Goal: Information Seeking & Learning: Find specific fact

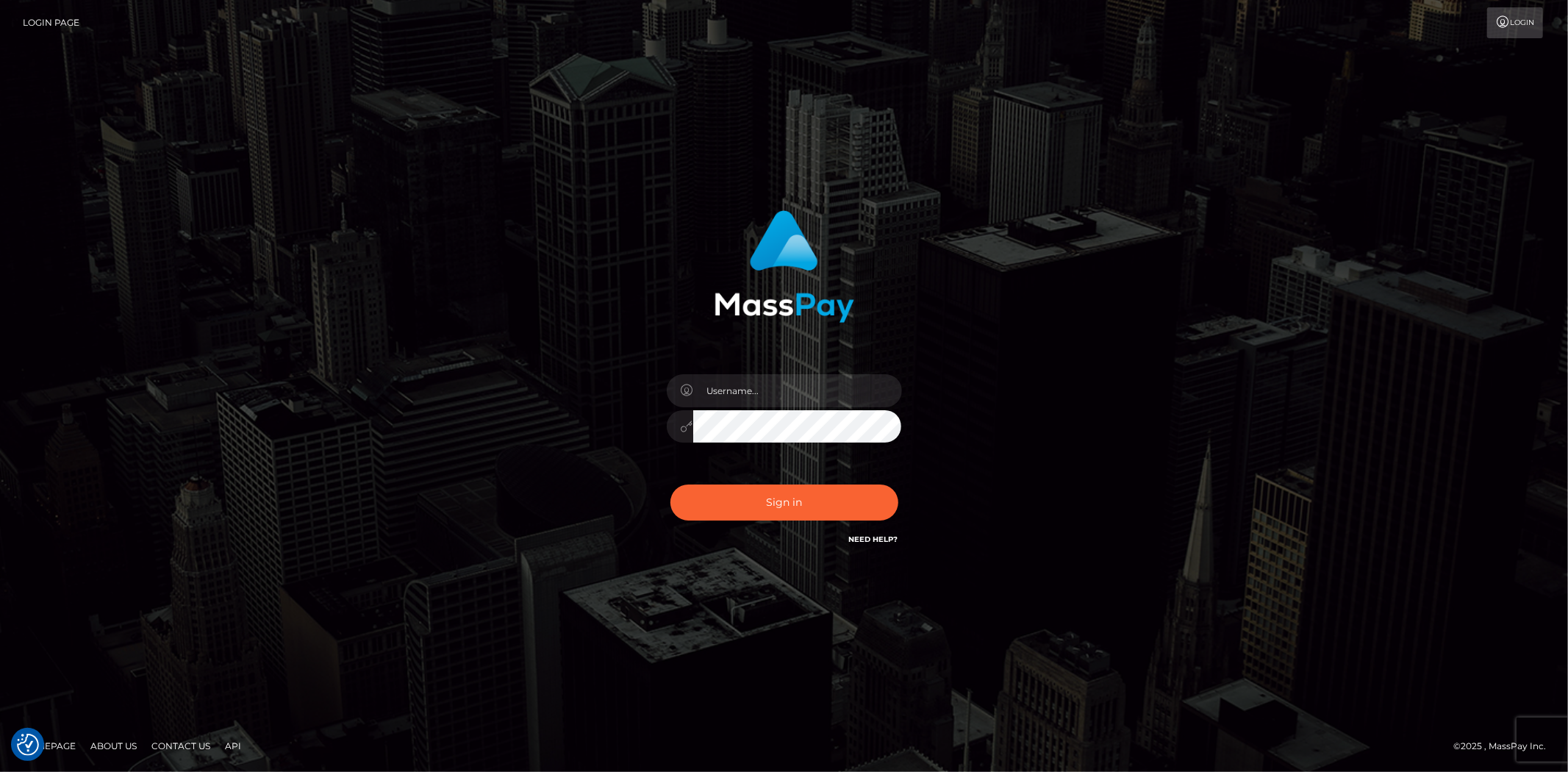
click at [733, 401] on input "text" at bounding box center [798, 390] width 209 height 33
type input "Bern.Spree"
click at [761, 491] on button "Sign in" at bounding box center [784, 502] width 228 height 36
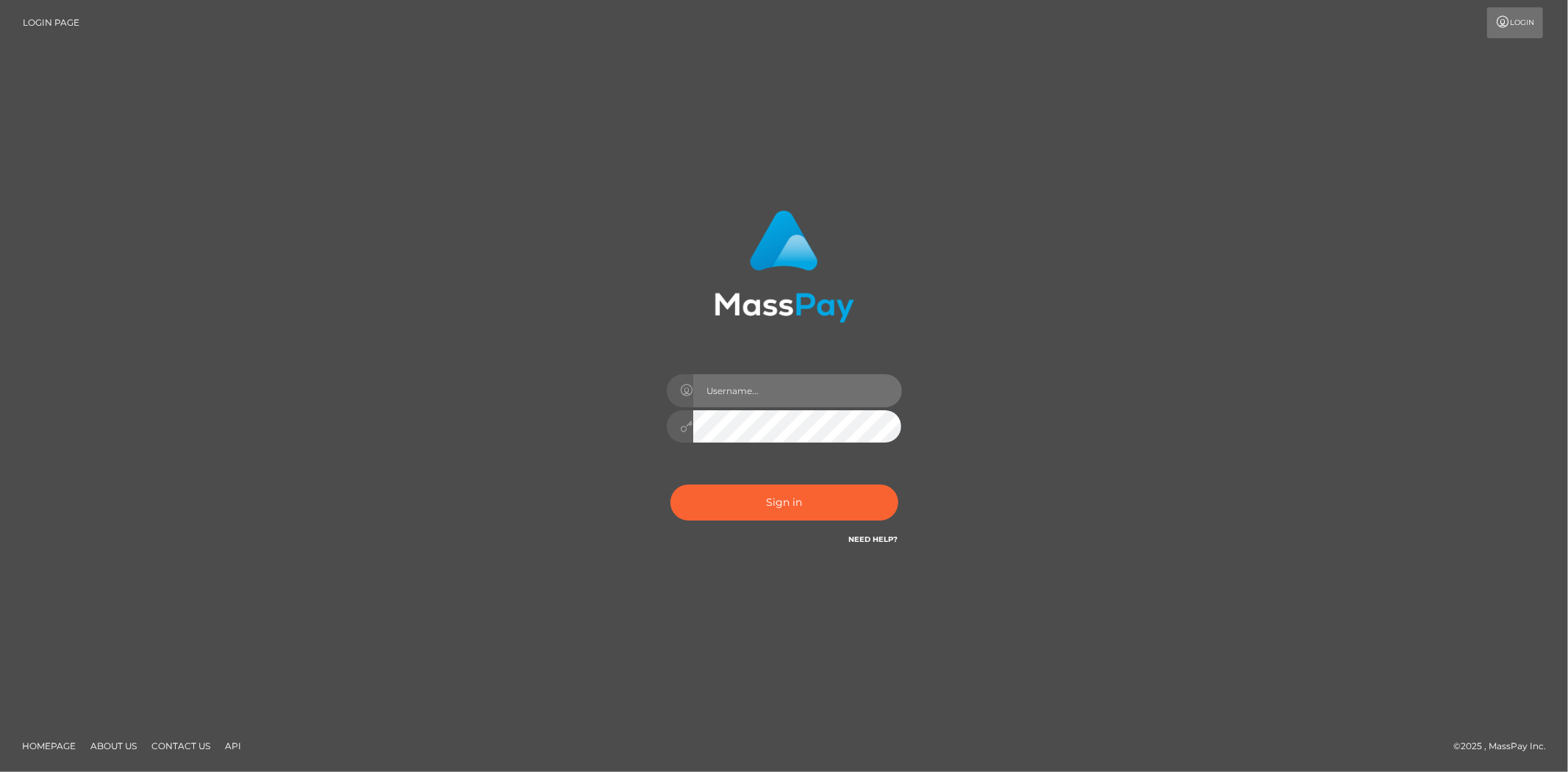
click at [729, 382] on input "text" at bounding box center [798, 390] width 209 height 33
type input "Bern.Spree"
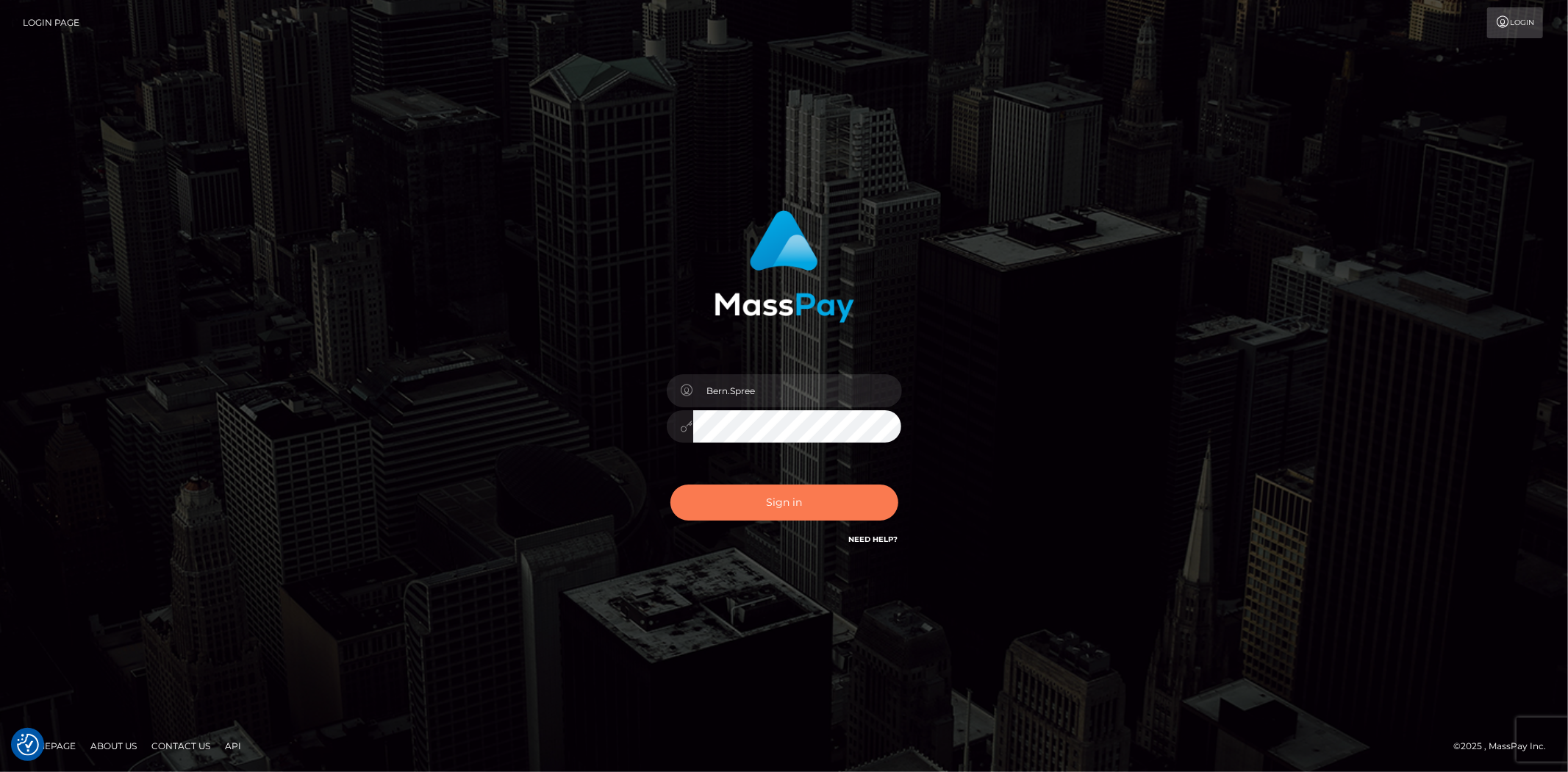
click at [769, 490] on button "Sign in" at bounding box center [784, 502] width 228 height 36
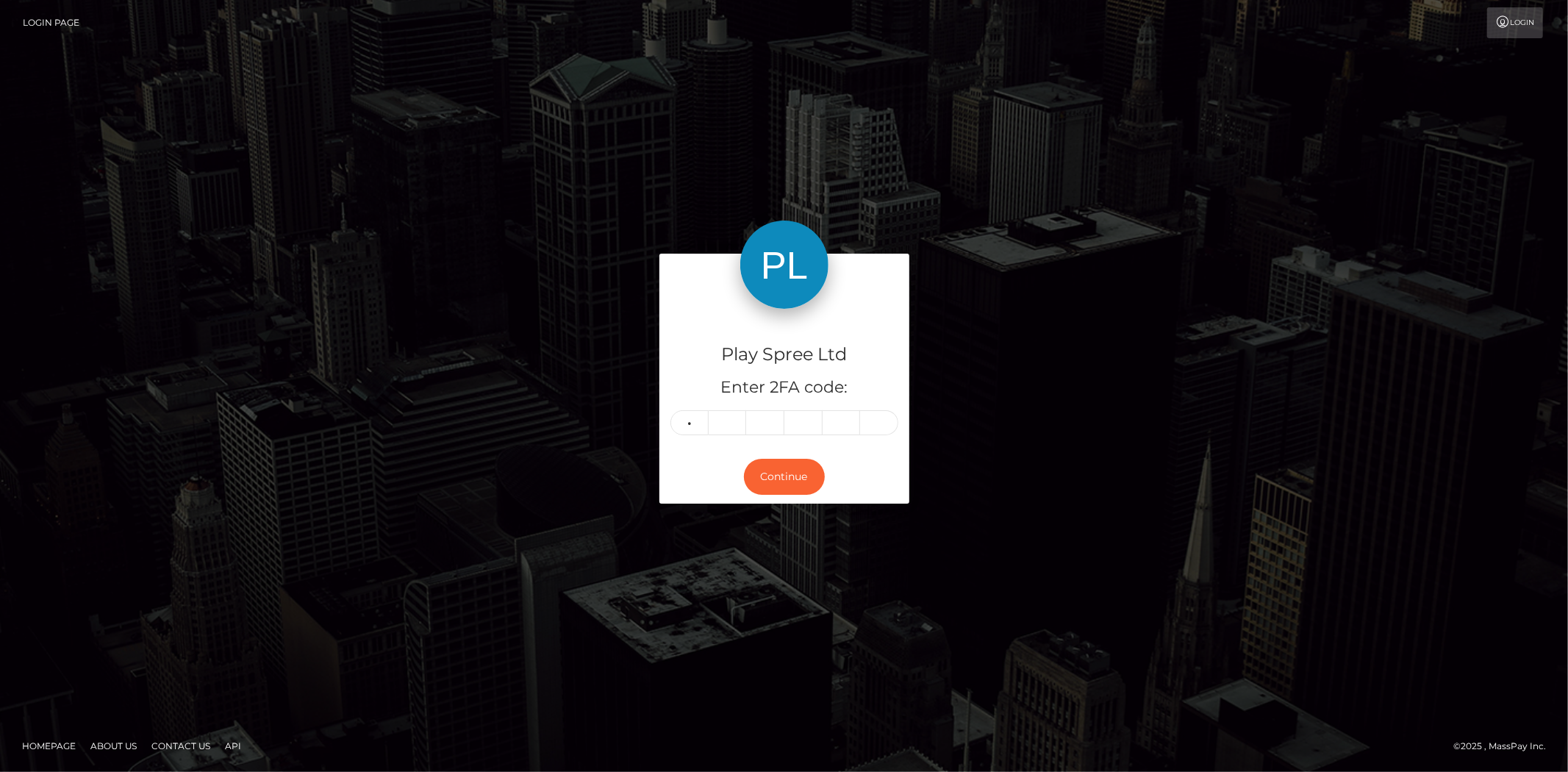
type input "8"
type input "9"
type input "2"
type input "7"
type input "3"
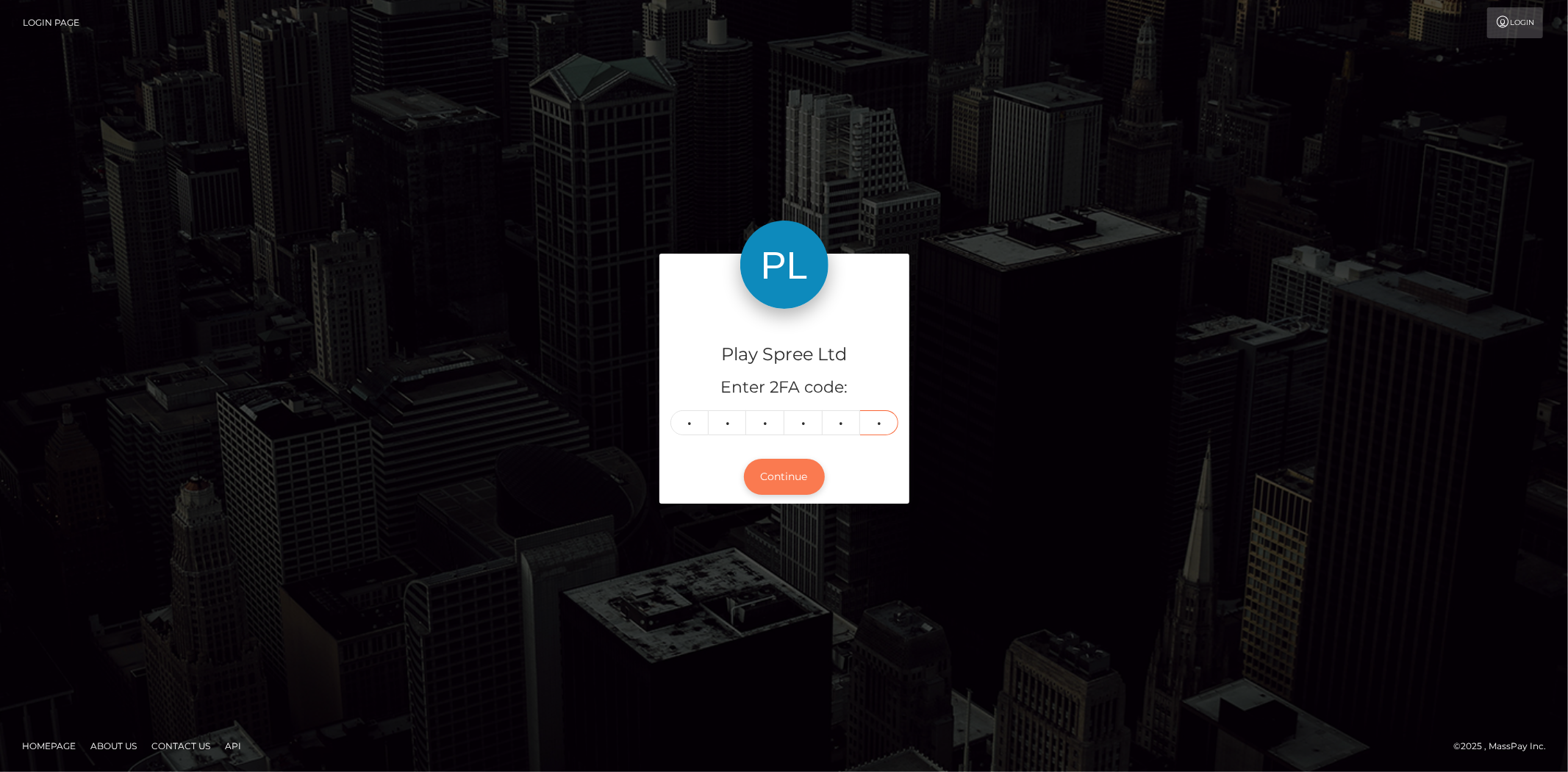
type input "4"
click at [777, 478] on button "Continue" at bounding box center [784, 476] width 81 height 36
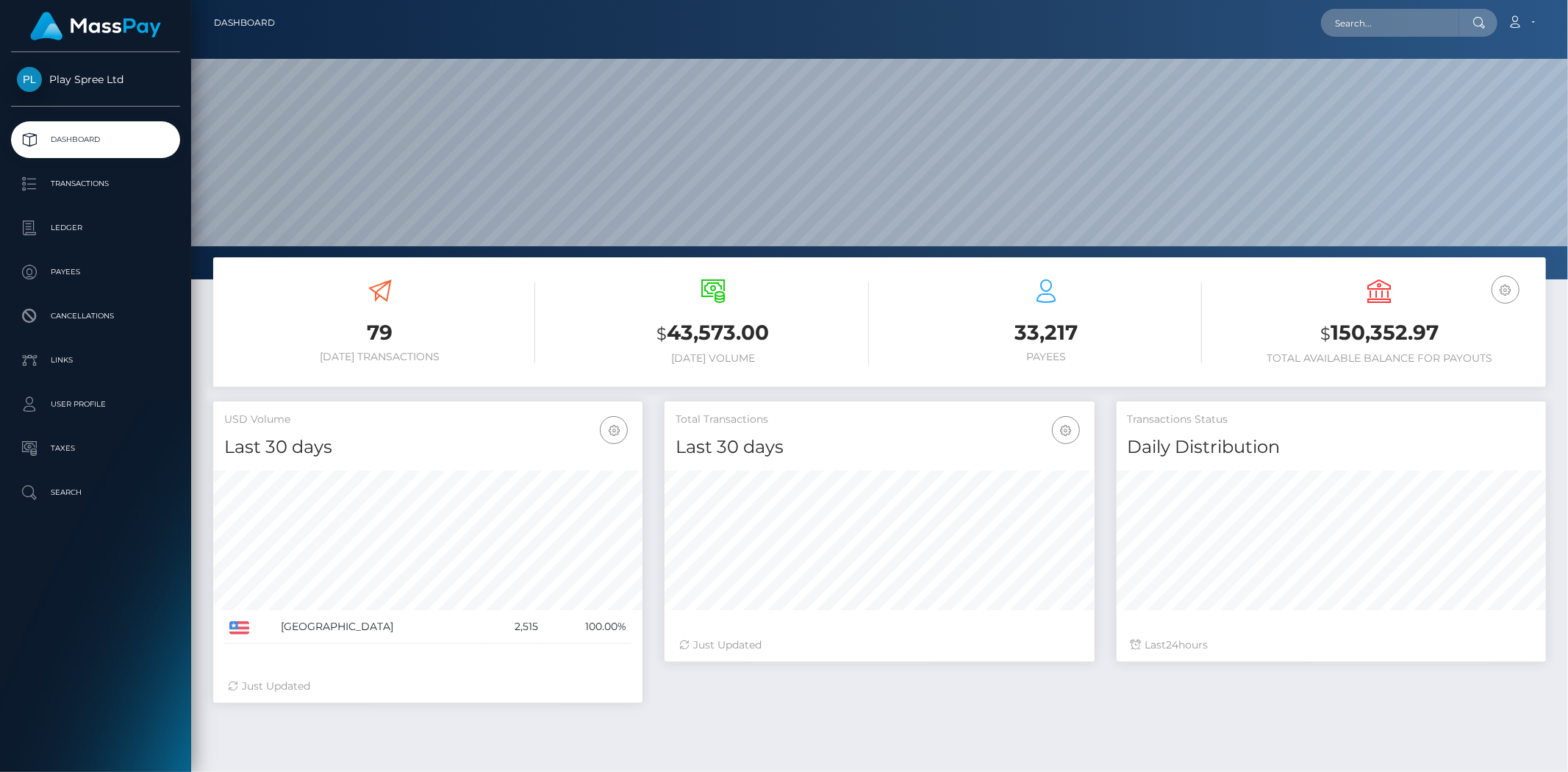
scroll to position [260, 430]
drag, startPoint x: 0, startPoint y: 0, endPoint x: 1441, endPoint y: 326, distance: 1477.4
click at [1441, 326] on h3 "$ 150,352.97" at bounding box center [1379, 334] width 311 height 30
copy h3 "150,352.97"
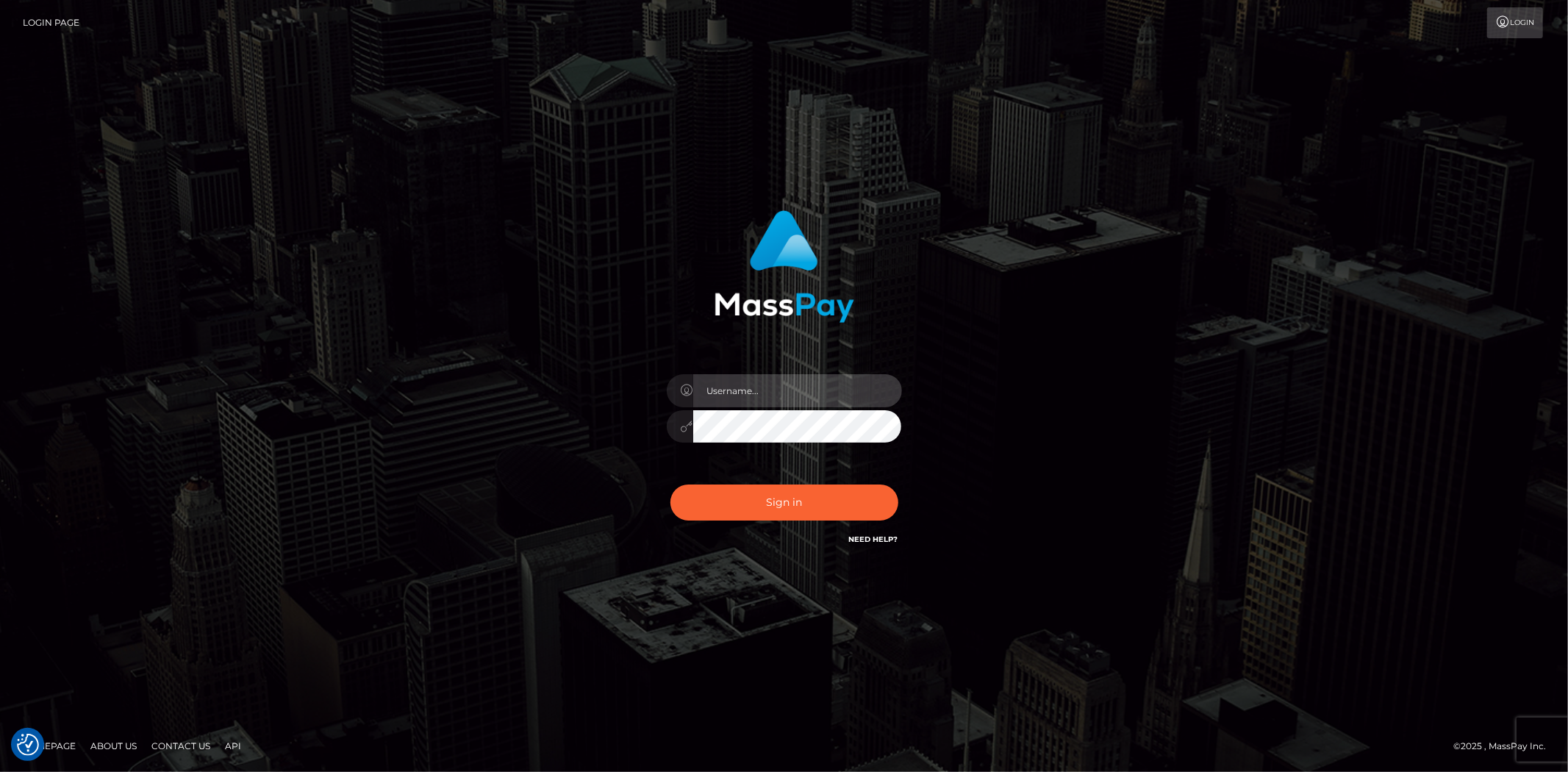
click at [745, 384] on input "text" at bounding box center [798, 390] width 209 height 33
type input "Bern.Spree"
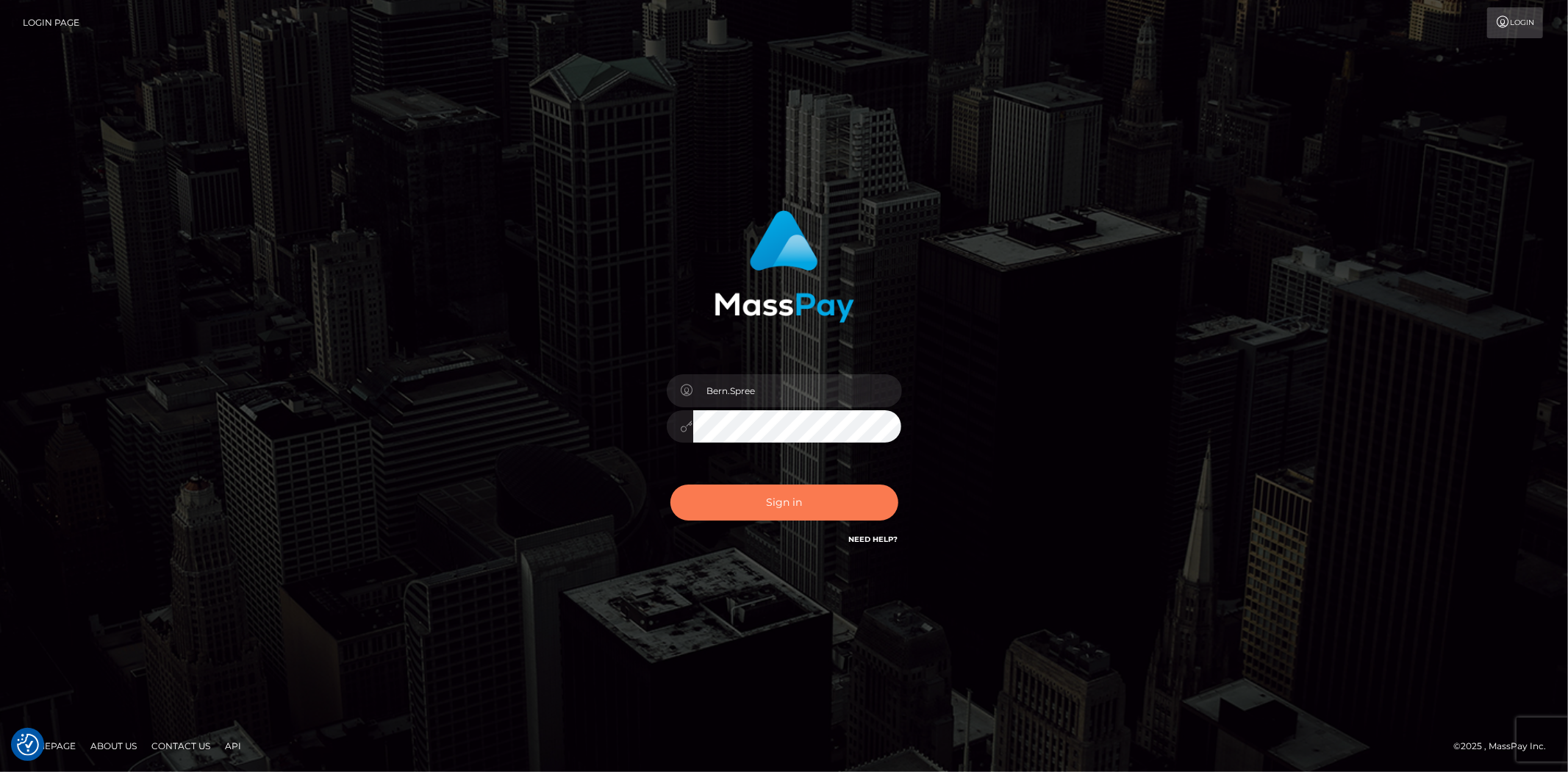
click at [706, 515] on button "Sign in" at bounding box center [784, 502] width 228 height 36
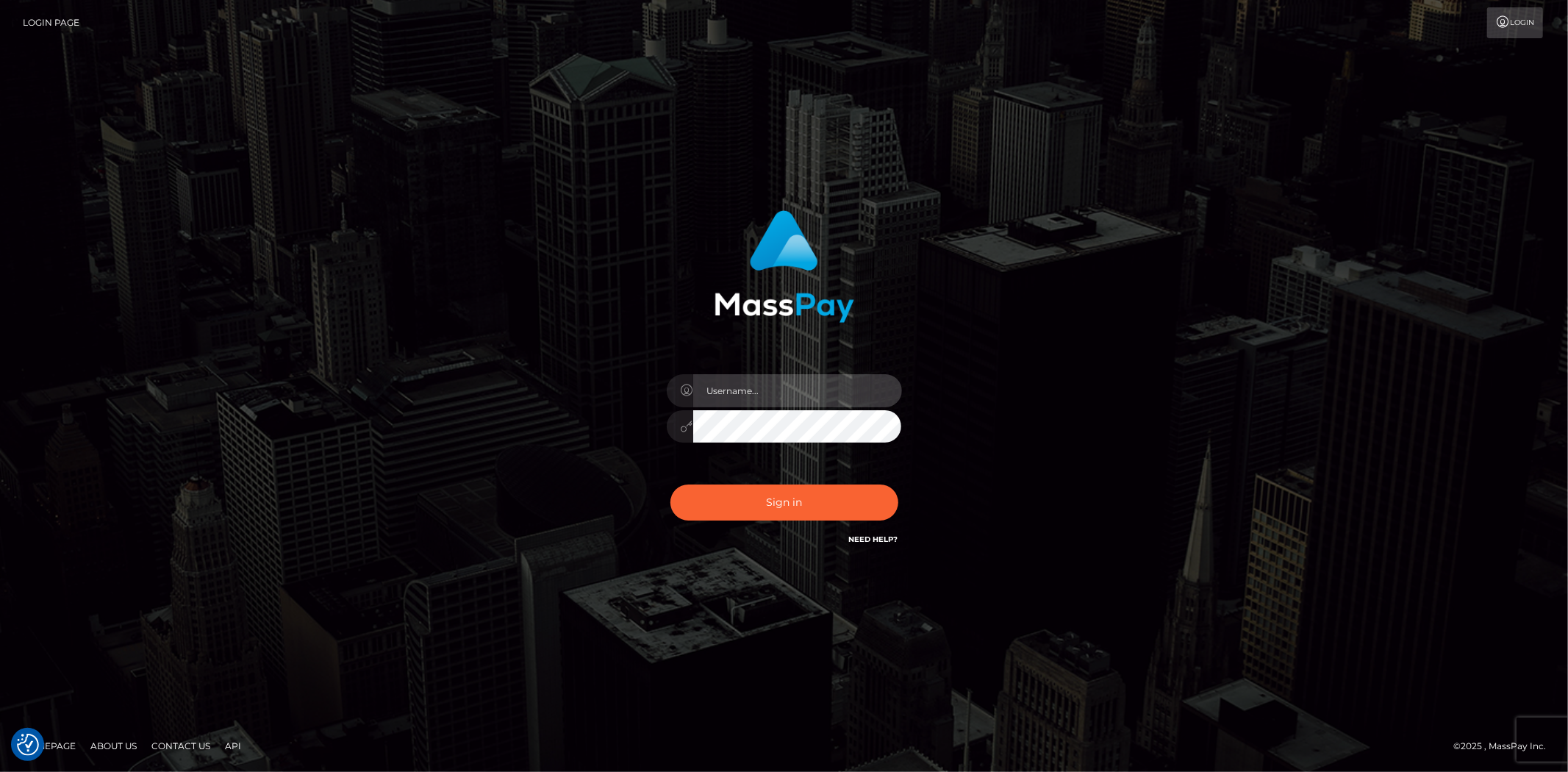
click at [759, 393] on input "text" at bounding box center [798, 390] width 209 height 33
type input "Bern.Spree"
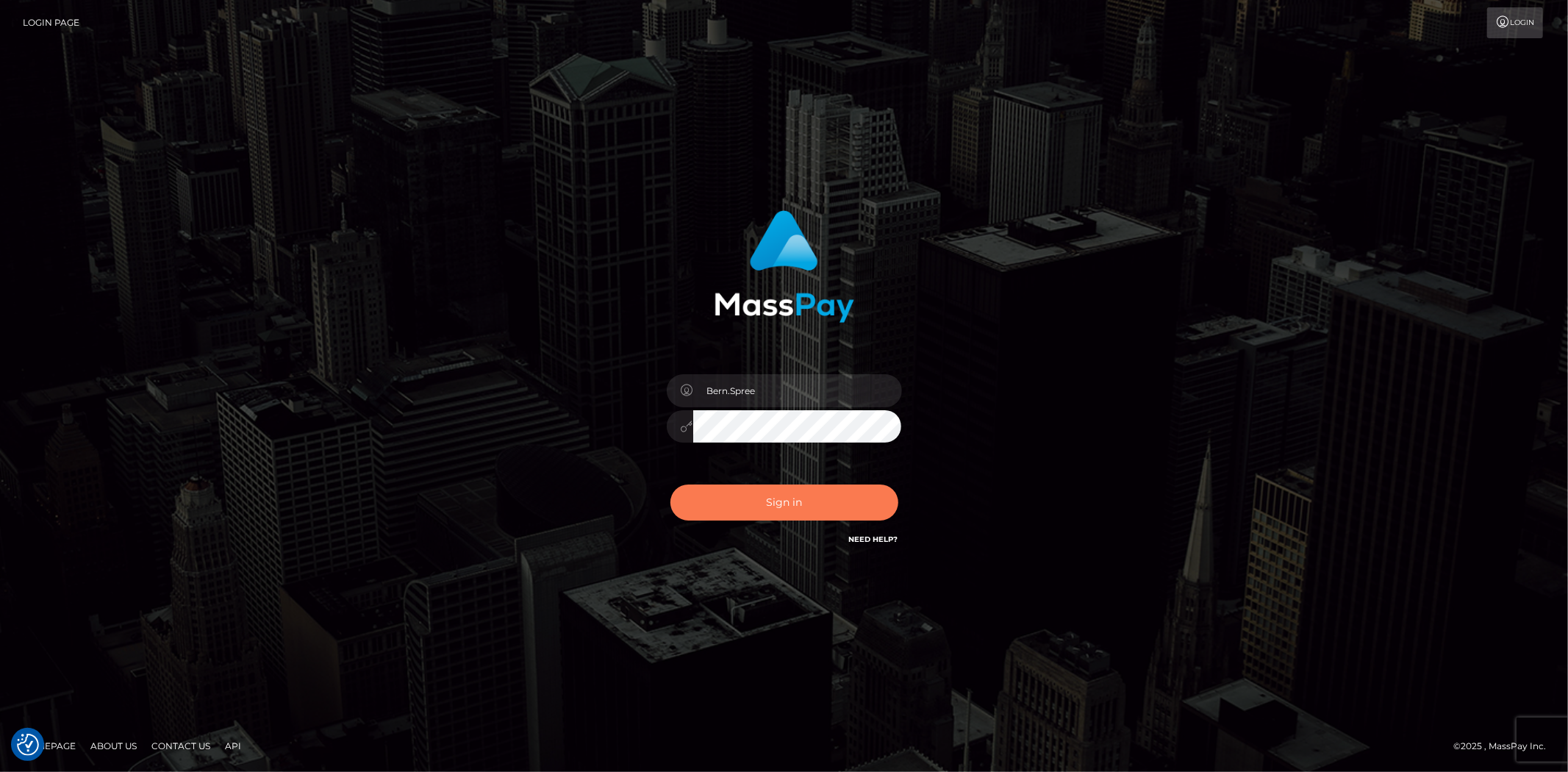
click at [738, 498] on button "Sign in" at bounding box center [784, 502] width 228 height 36
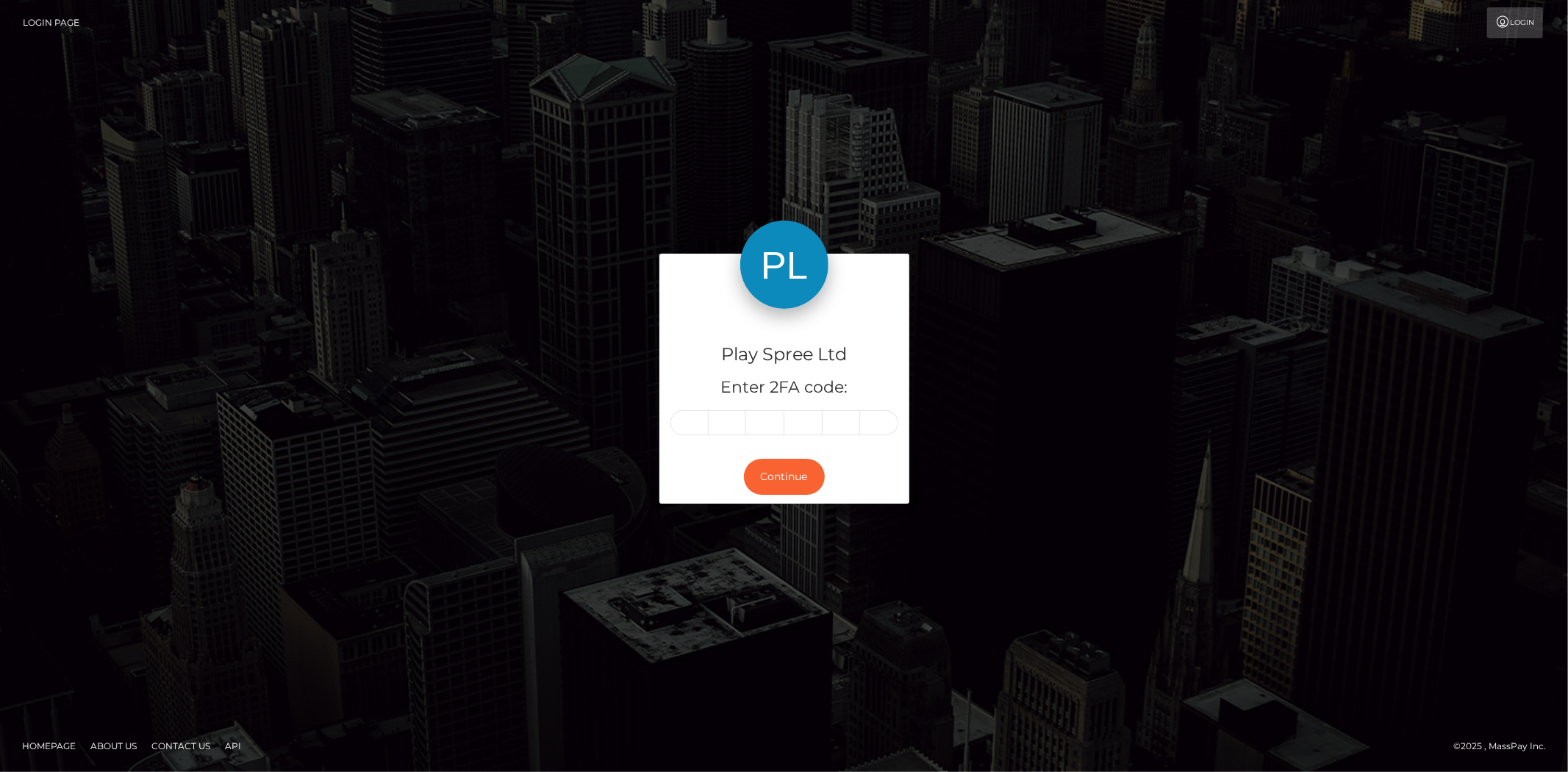
drag, startPoint x: 1013, startPoint y: 115, endPoint x: 988, endPoint y: 125, distance: 26.9
click at [1013, 115] on div "Play Spree Ltd Enter 2FA code: Continue Homepage" at bounding box center [784, 386] width 1568 height 772
click at [694, 430] on input "text" at bounding box center [689, 423] width 38 height 25
type input "8"
type input "3"
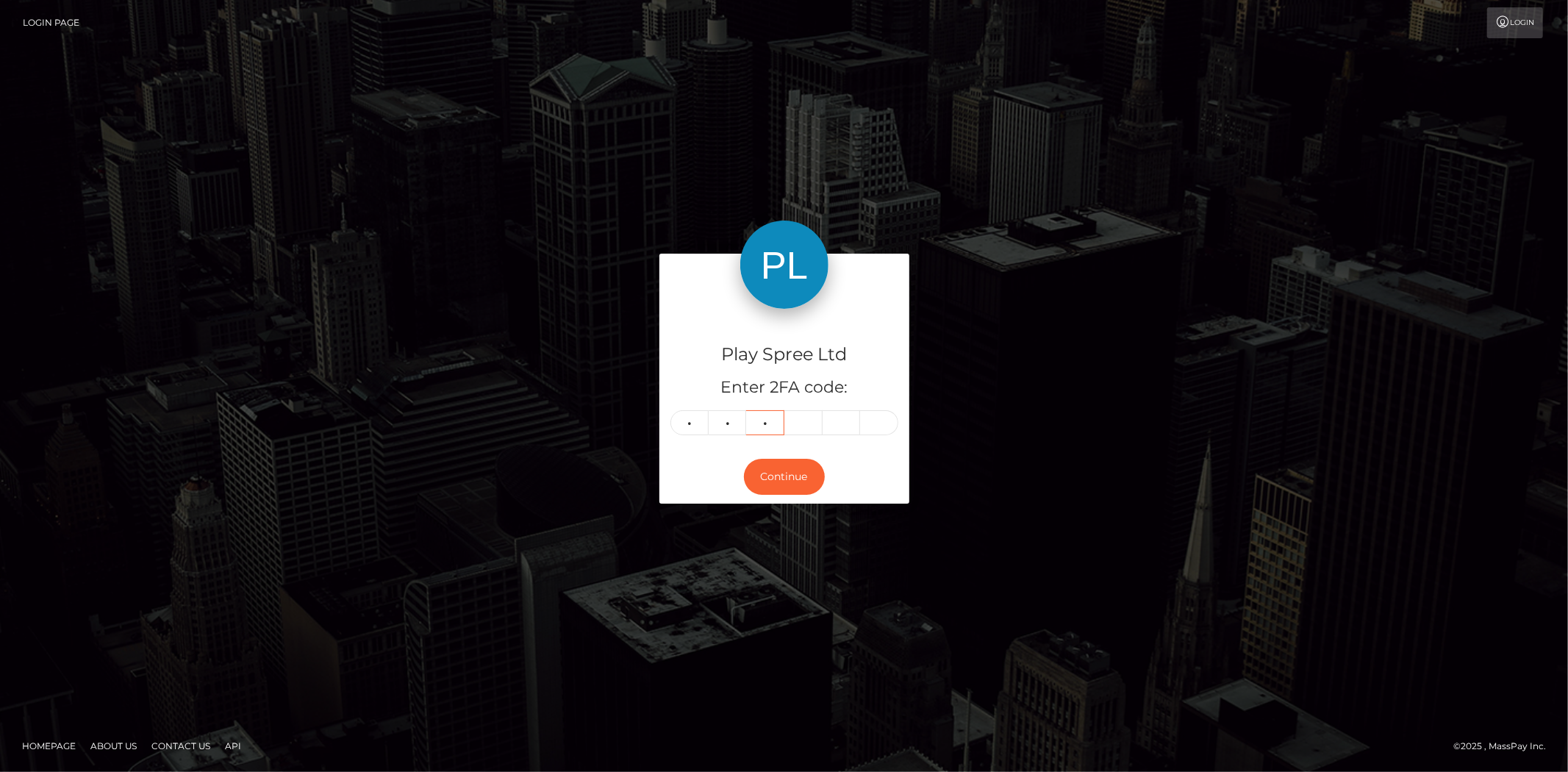
type input "3"
type input "6"
type input "3"
type input "0"
click at [767, 479] on button "Continue" at bounding box center [784, 476] width 81 height 36
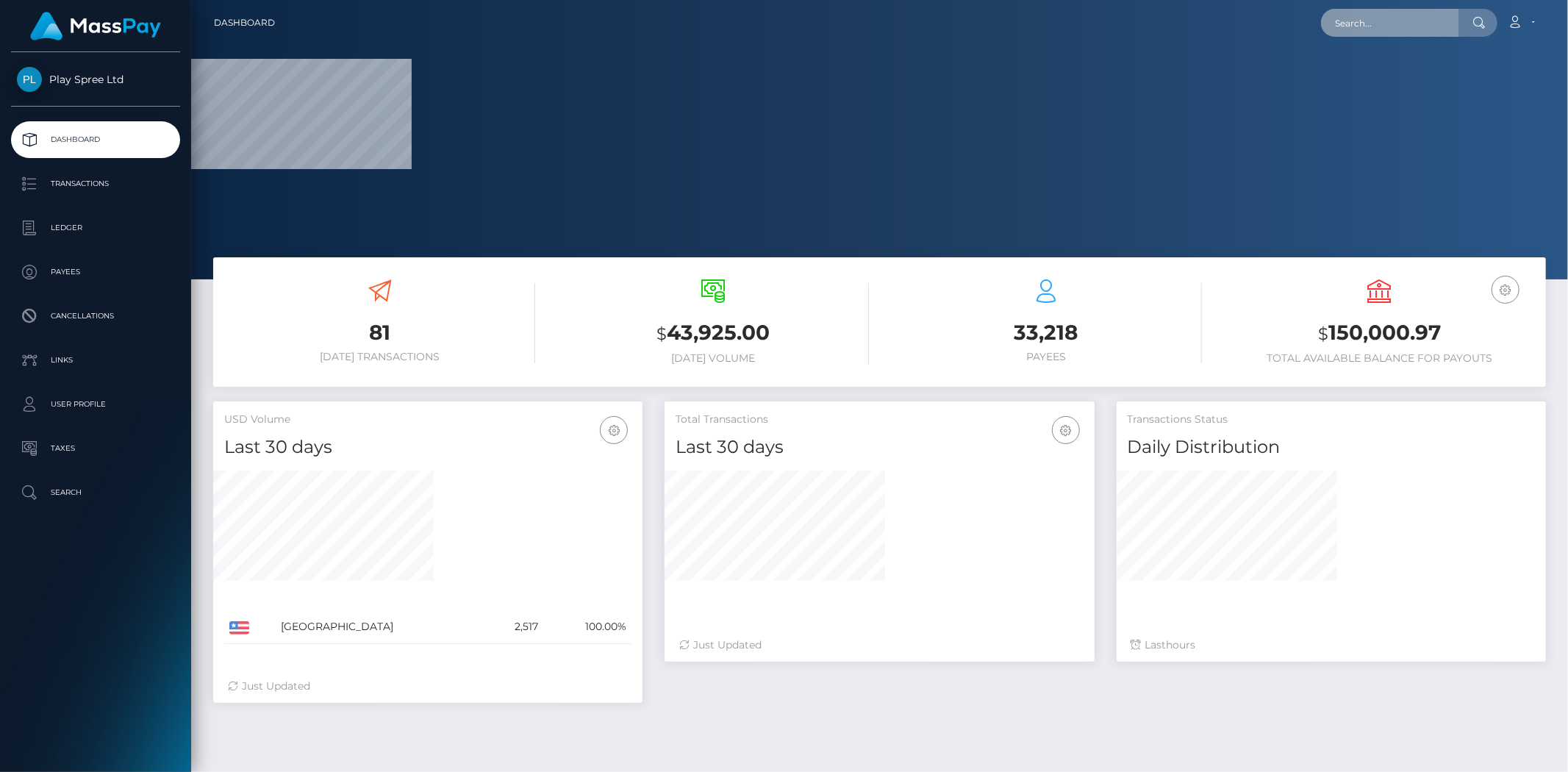
click at [1407, 30] on input "text" at bounding box center [1390, 23] width 139 height 28
paste input "1663933"
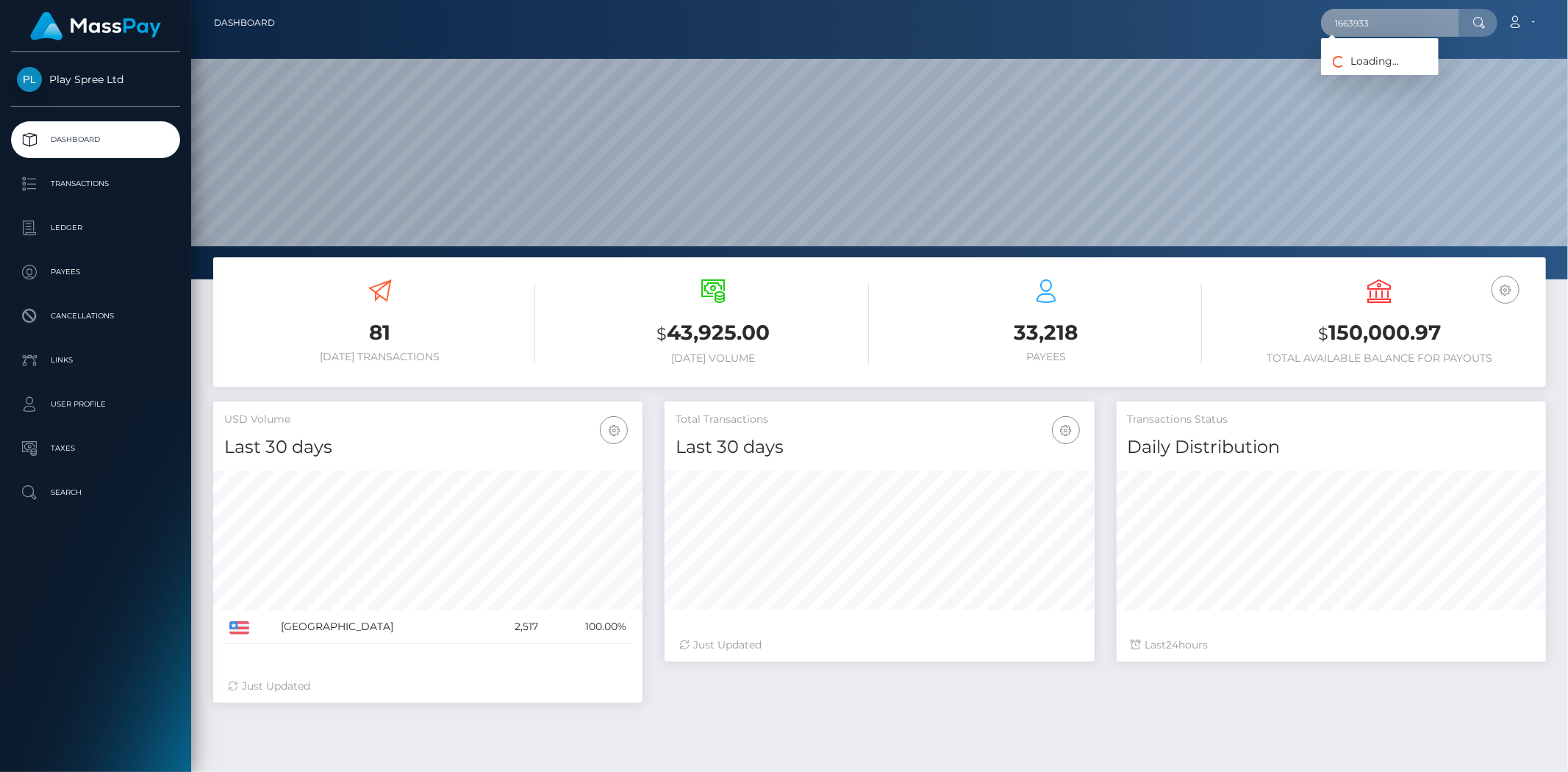
scroll to position [260, 430]
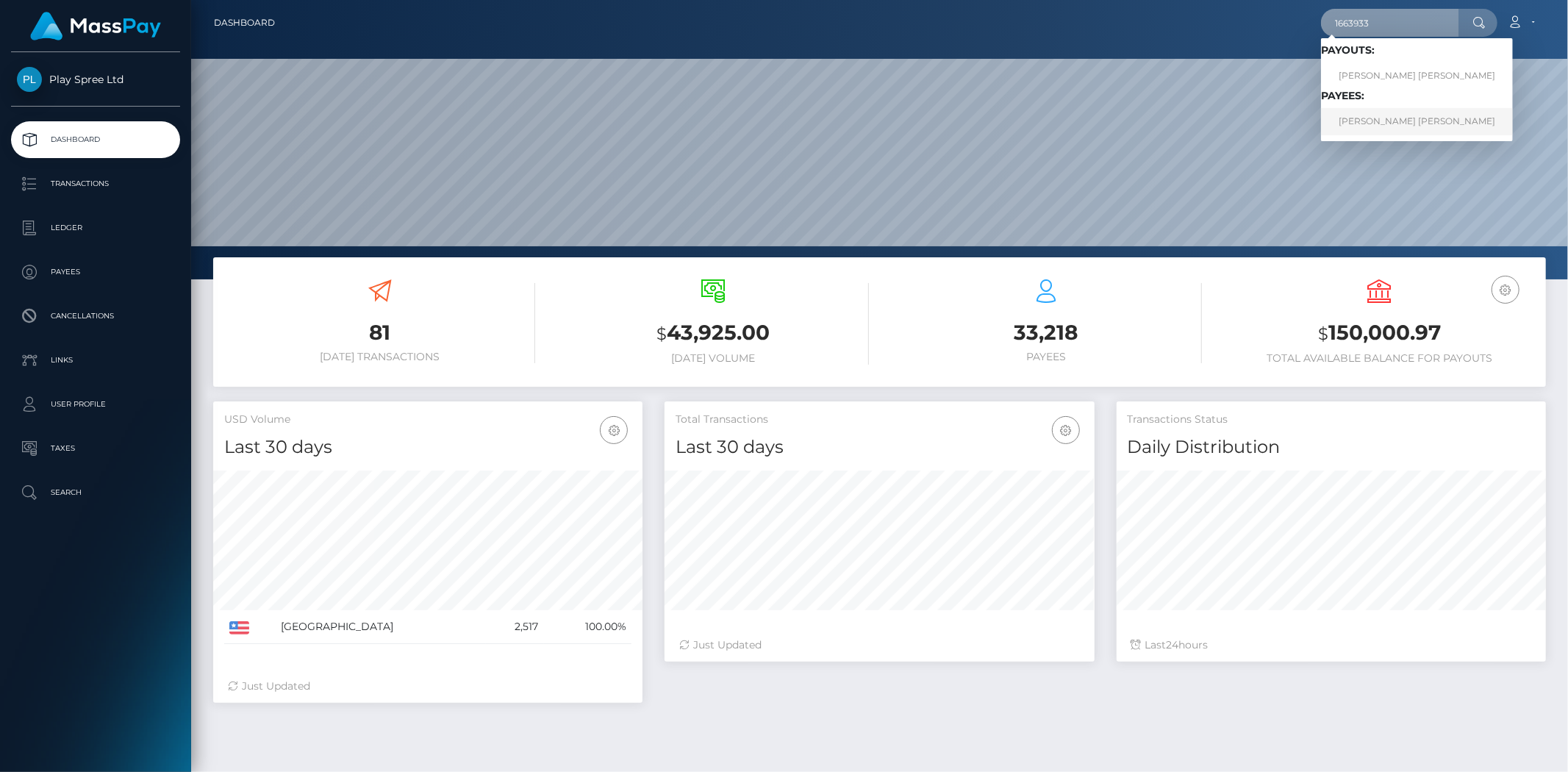
type input "1663933"
click at [1375, 121] on link "RACHEL EVANGELINE FALCE" at bounding box center [1416, 121] width 191 height 27
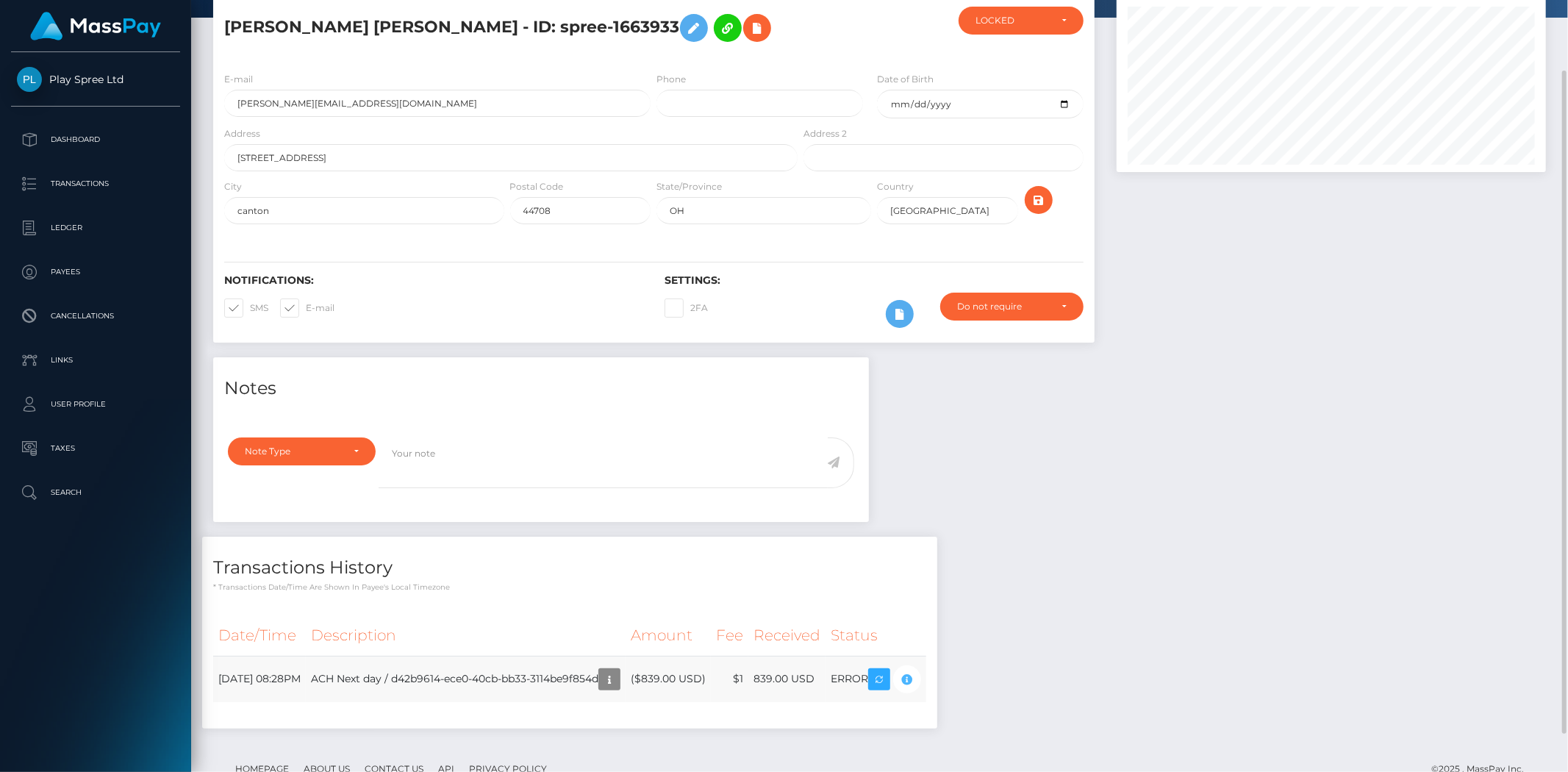
scroll to position [176, 430]
click at [978, 679] on body "Play Spree Ltd Dashboard Transactions Ledger Payees Cancellations" at bounding box center [784, 386] width 1568 height 772
click at [508, 24] on h5 "RACHEL EVANGELINE FALCE - ID: spree-1663933" at bounding box center [506, 27] width 566 height 42
click at [512, 27] on h5 "RACHEL EVANGELINE FALCE - ID: spree-1663933" at bounding box center [506, 27] width 566 height 42
drag, startPoint x: 512, startPoint y: 27, endPoint x: 626, endPoint y: 25, distance: 114.0
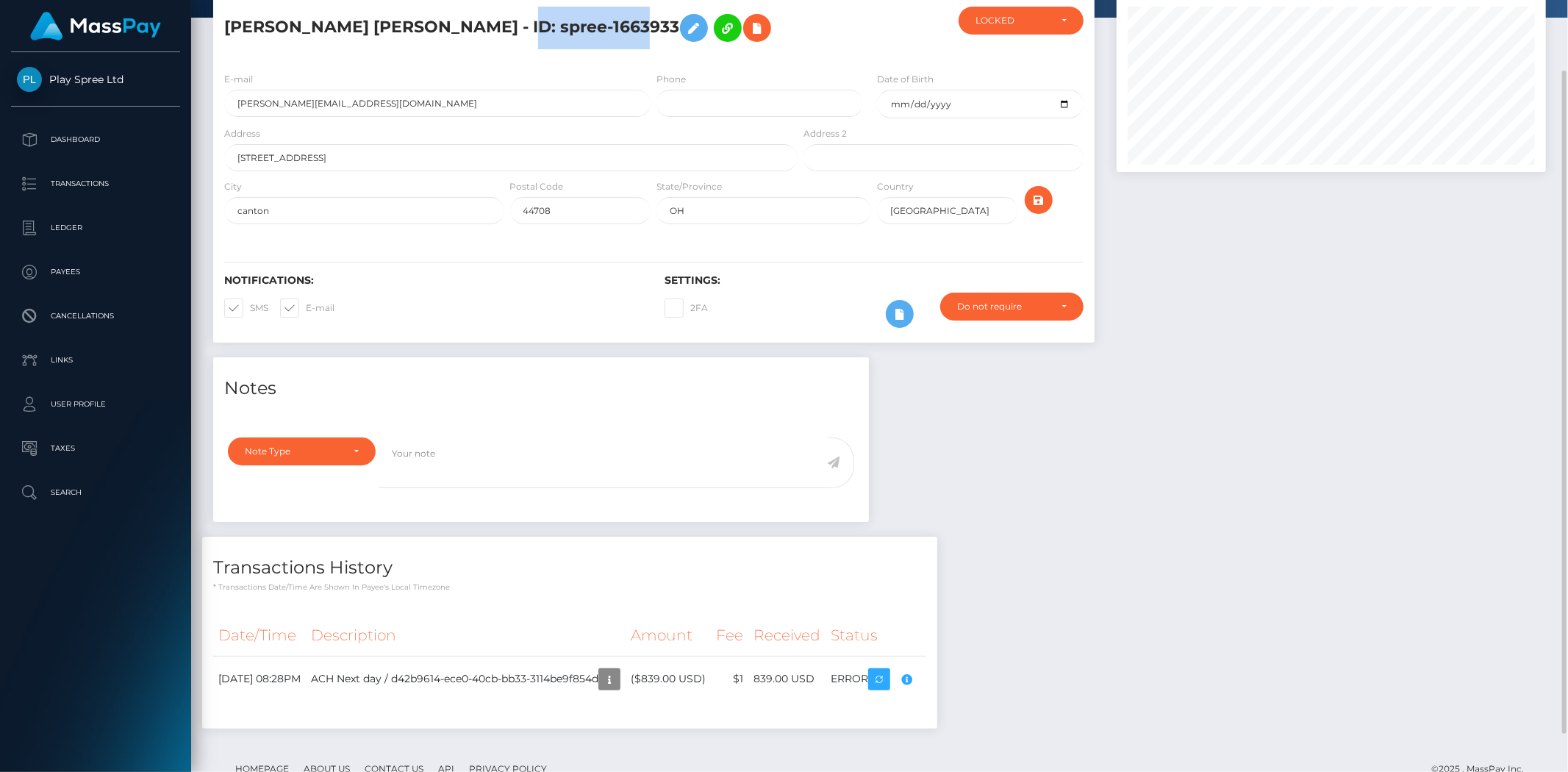
click at [626, 25] on h5 "RACHEL EVANGELINE FALCE - ID: spree-1663933" at bounding box center [506, 27] width 566 height 42
copy h5 "spree-1663933"
click at [539, 86] on div "E-mail falce.andy7@gmail.com" at bounding box center [437, 94] width 426 height 46
drag, startPoint x: 561, startPoint y: 25, endPoint x: 626, endPoint y: 24, distance: 65.0
click at [626, 24] on h5 "RACHEL EVANGELINE FALCE - ID: spree-1663933" at bounding box center [506, 27] width 566 height 42
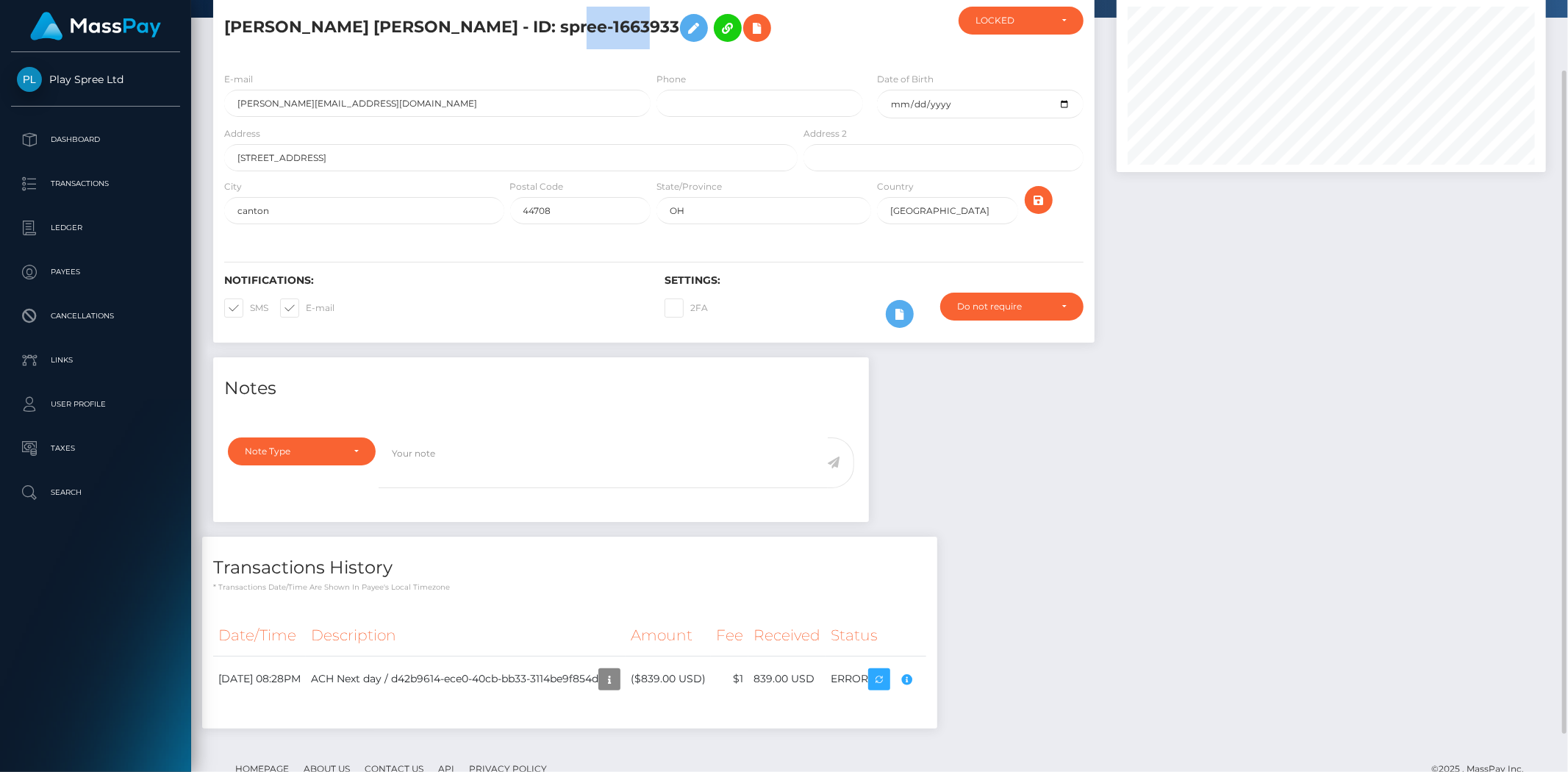
copy h5 "1663933"
